Goal: Task Accomplishment & Management: Manage account settings

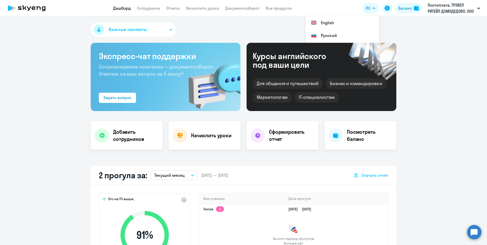
select select "30"
click at [193, 9] on link "Начислить уроки" at bounding box center [202, 8] width 33 height 5
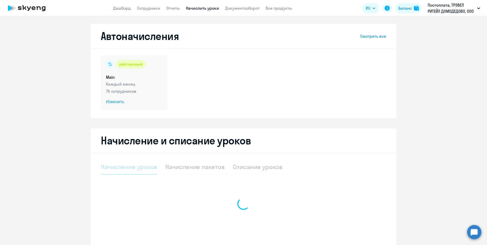
click at [114, 83] on p "Каждый месяц" at bounding box center [134, 84] width 57 height 6
select select "10"
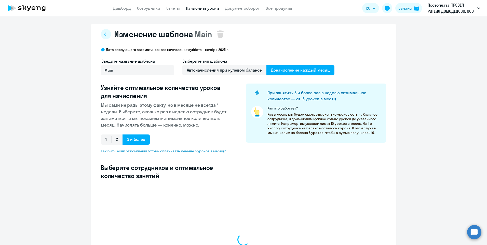
select select "10"
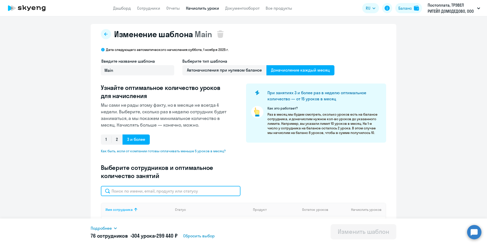
click at [177, 193] on input "text" at bounding box center [171, 191] width 140 height 10
type input "дмит"
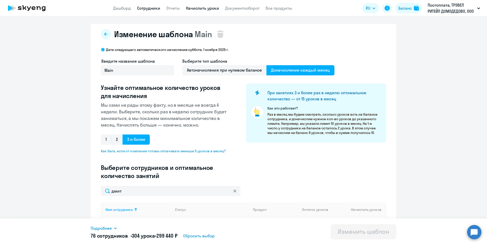
click at [143, 7] on link "Сотрудники" at bounding box center [148, 8] width 23 height 5
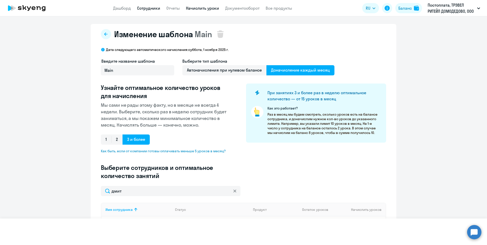
select select "30"
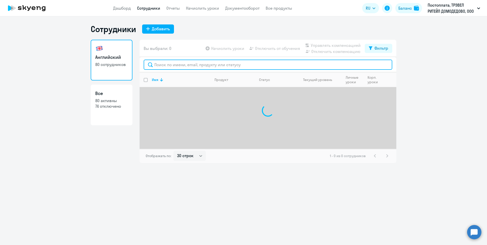
click at [160, 66] on input "text" at bounding box center [268, 65] width 249 height 10
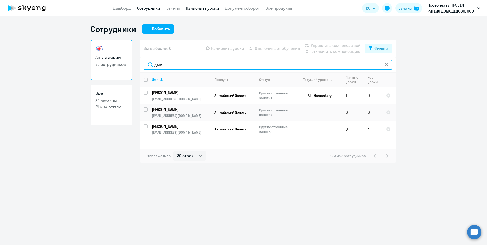
type input "дми"
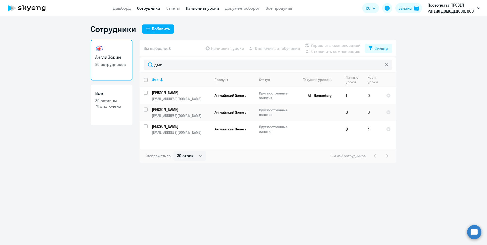
click at [201, 8] on link "Начислить уроки" at bounding box center [202, 8] width 33 height 5
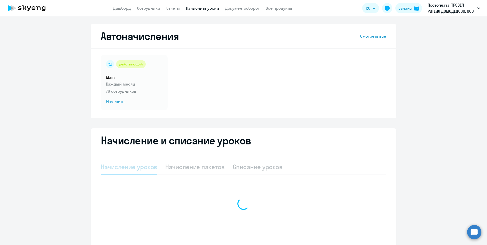
select select "10"
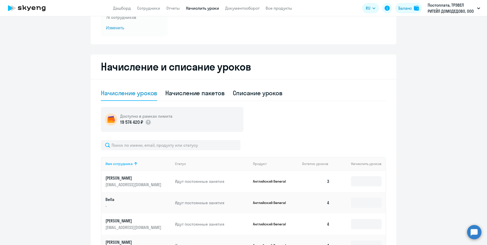
scroll to position [76, 0]
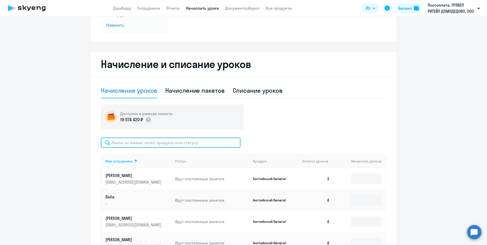
click at [177, 143] on input "text" at bounding box center [171, 143] width 140 height 10
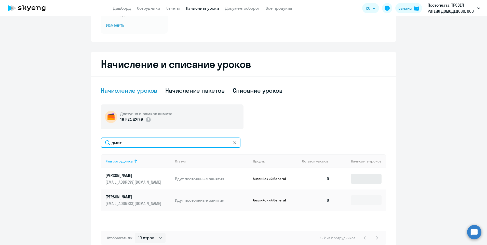
type input "дмит"
click at [369, 181] on input at bounding box center [366, 179] width 31 height 10
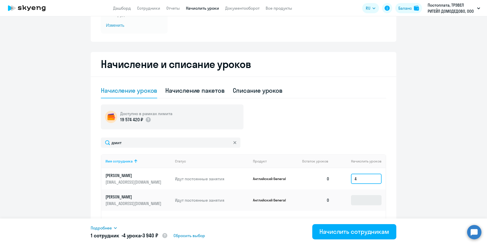
type input "4"
click at [366, 200] on input at bounding box center [366, 200] width 31 height 10
click at [331, 228] on div "Начислить сотрудникам" at bounding box center [354, 231] width 70 height 8
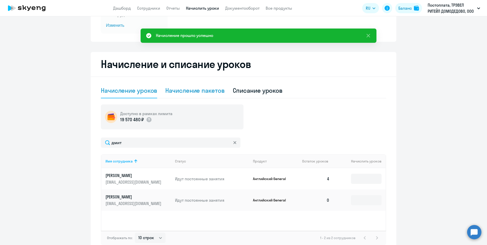
click at [182, 89] on div "Начисление пакетов" at bounding box center [194, 90] width 59 height 8
select select "10"
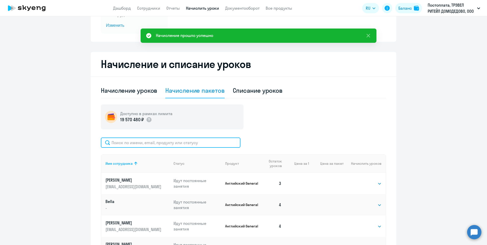
click at [135, 143] on input "text" at bounding box center [171, 143] width 140 height 10
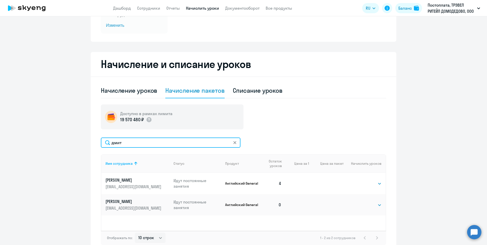
scroll to position [0, 0]
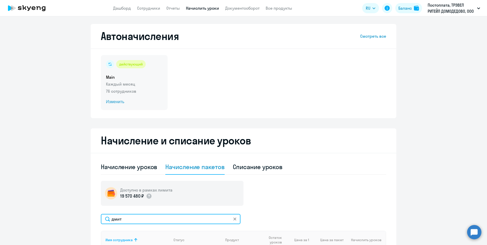
type input "дмит"
click at [127, 70] on div "действующий Main Каждый месяц 76 сотрудников Изменить" at bounding box center [134, 82] width 67 height 55
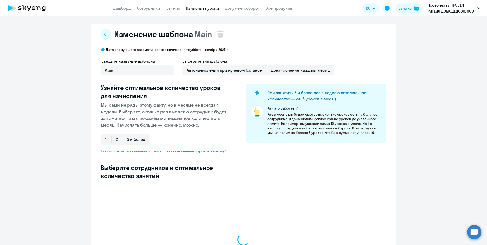
select select "10"
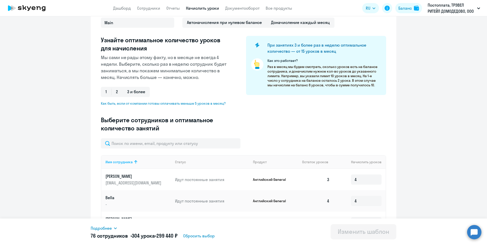
scroll to position [51, 0]
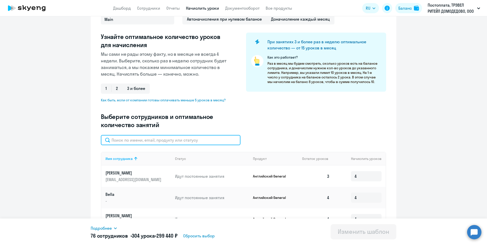
click at [175, 138] on input "text" at bounding box center [171, 140] width 140 height 10
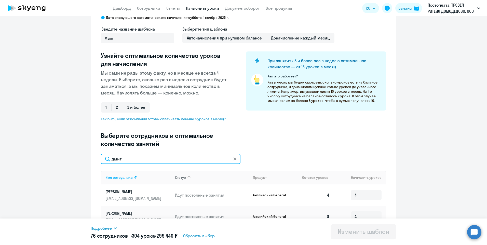
scroll to position [77, 0]
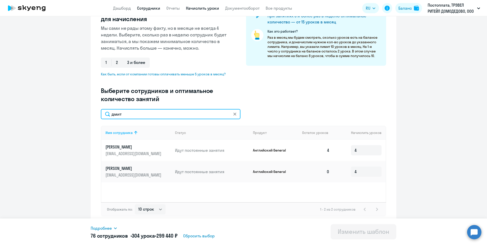
type input "дмит"
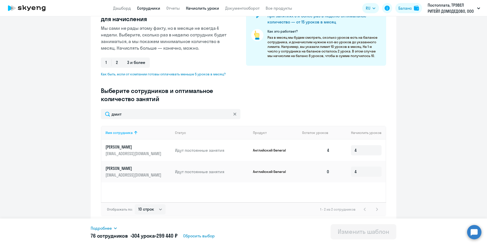
click at [153, 8] on link "Сотрудники" at bounding box center [148, 8] width 23 height 5
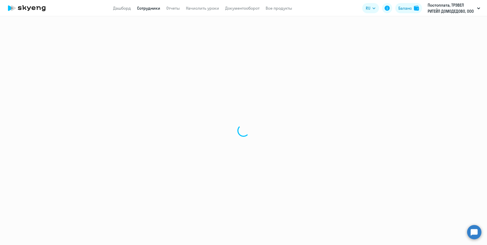
select select "30"
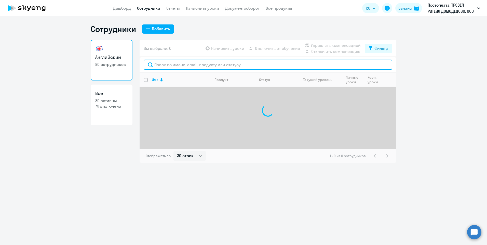
click at [188, 65] on input "text" at bounding box center [268, 65] width 249 height 10
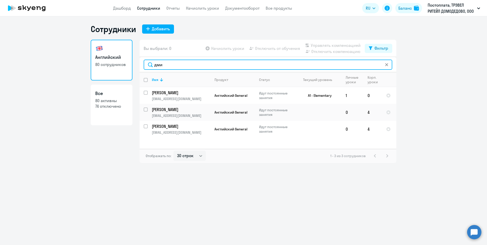
type input "дми"
